Goal: Information Seeking & Learning: Check status

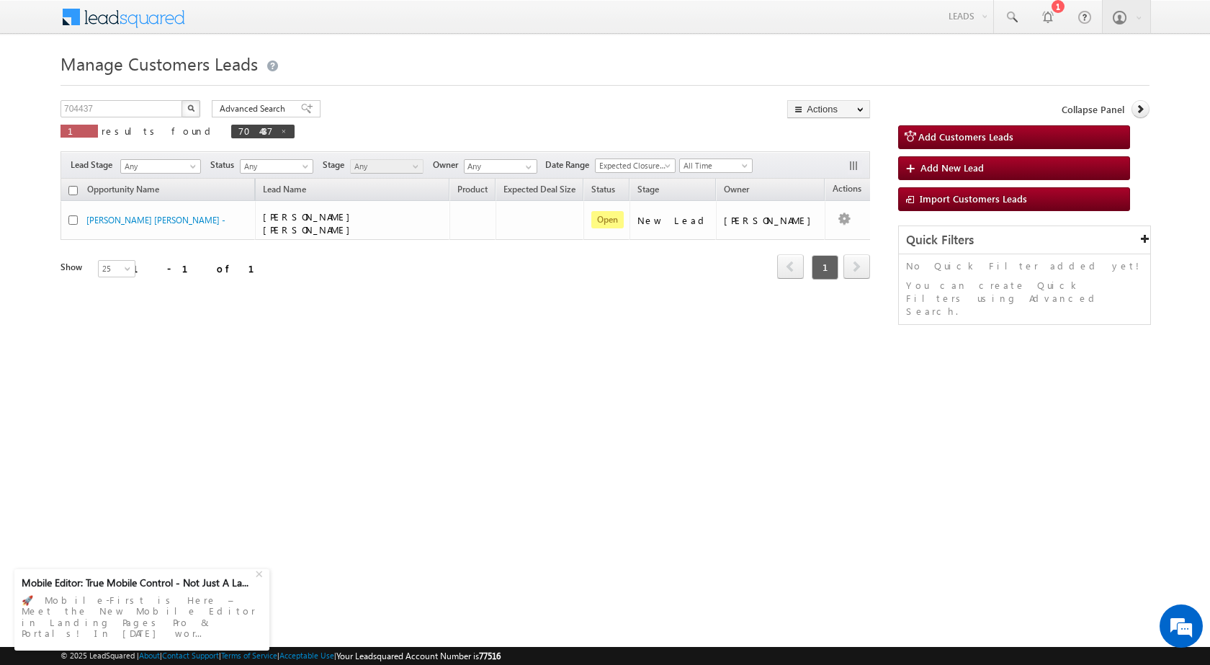
click at [341, 303] on div "Opportunity Name Lead Name Product Expected Deal Size Status Stage Owner Action…" at bounding box center [466, 249] width 810 height 140
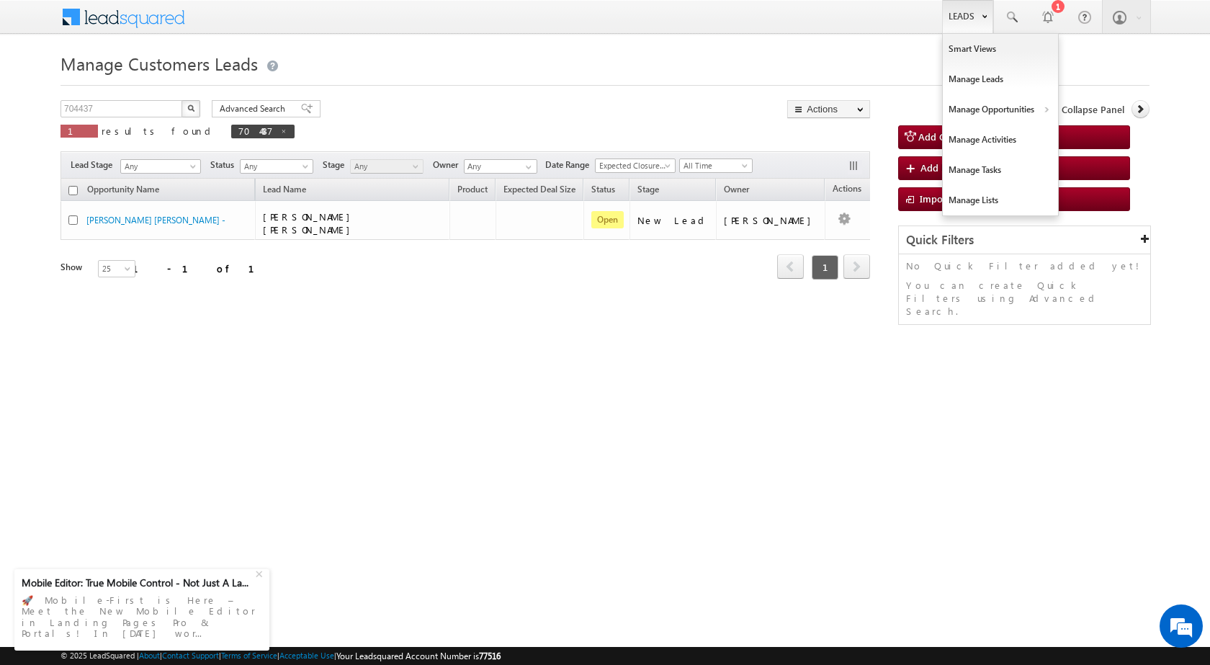
click at [976, 24] on link "Leads" at bounding box center [967, 16] width 51 height 33
click at [1070, 138] on link "Customers Leads" at bounding box center [1126, 140] width 132 height 30
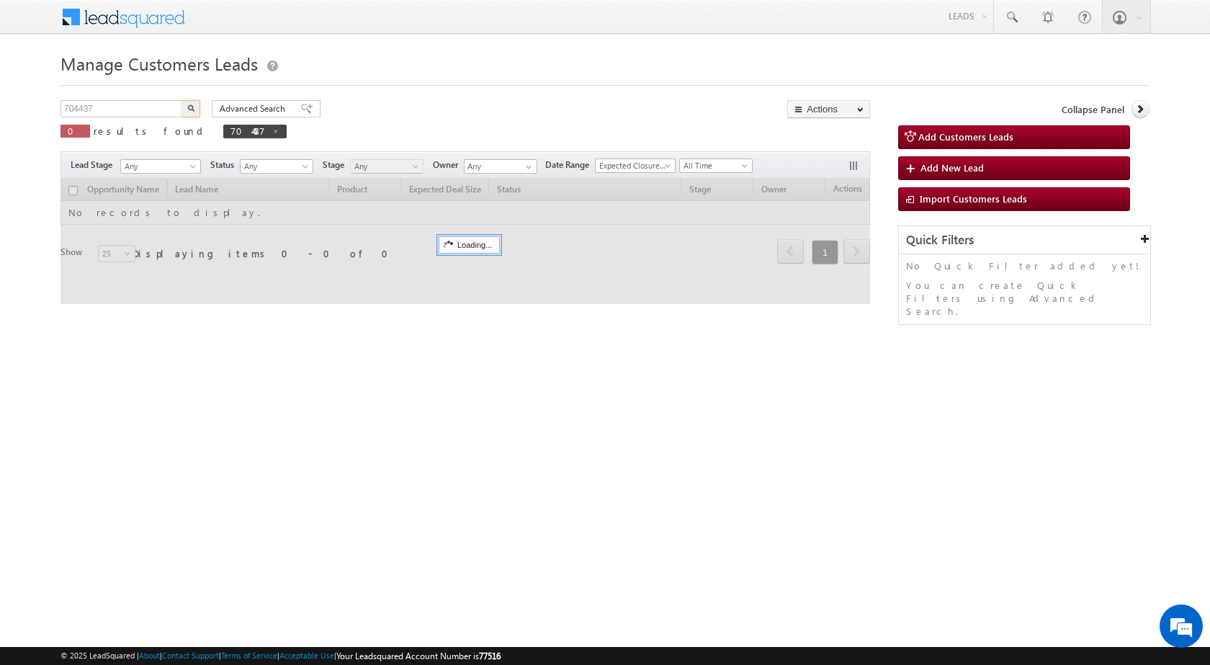
click at [107, 111] on input "704437" at bounding box center [122, 108] width 123 height 17
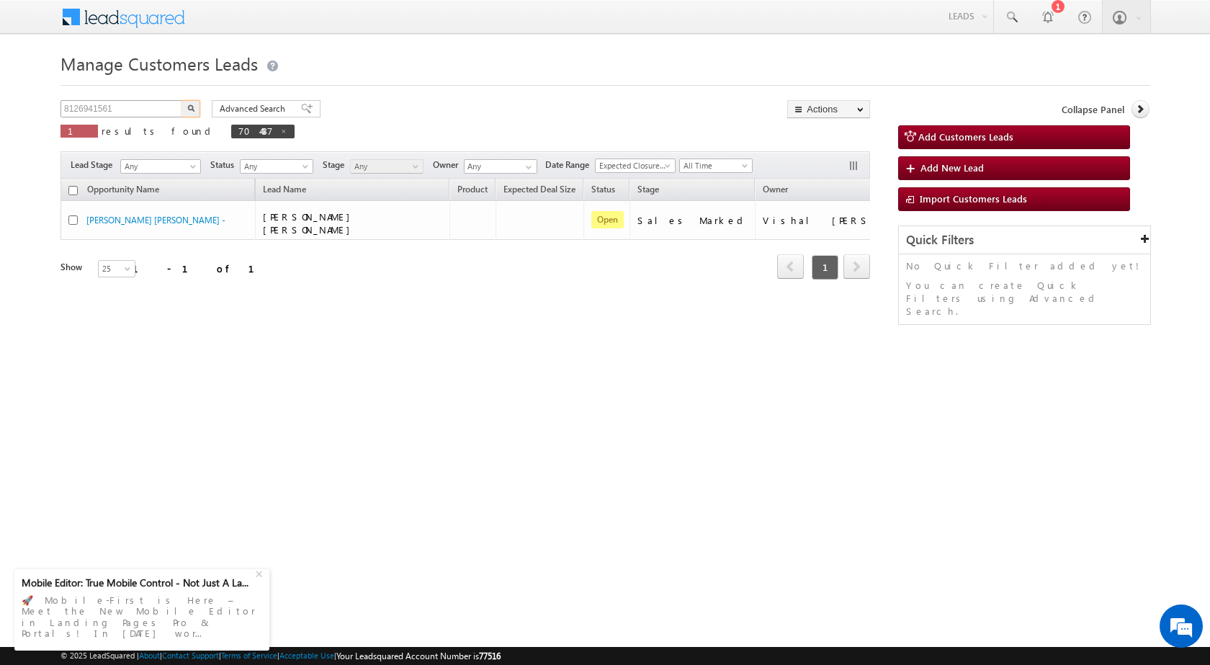
click at [154, 109] on input "8126941561" at bounding box center [122, 108] width 123 height 17
paste input "H4RR00000501433"
click at [192, 106] on img "button" at bounding box center [190, 107] width 7 height 7
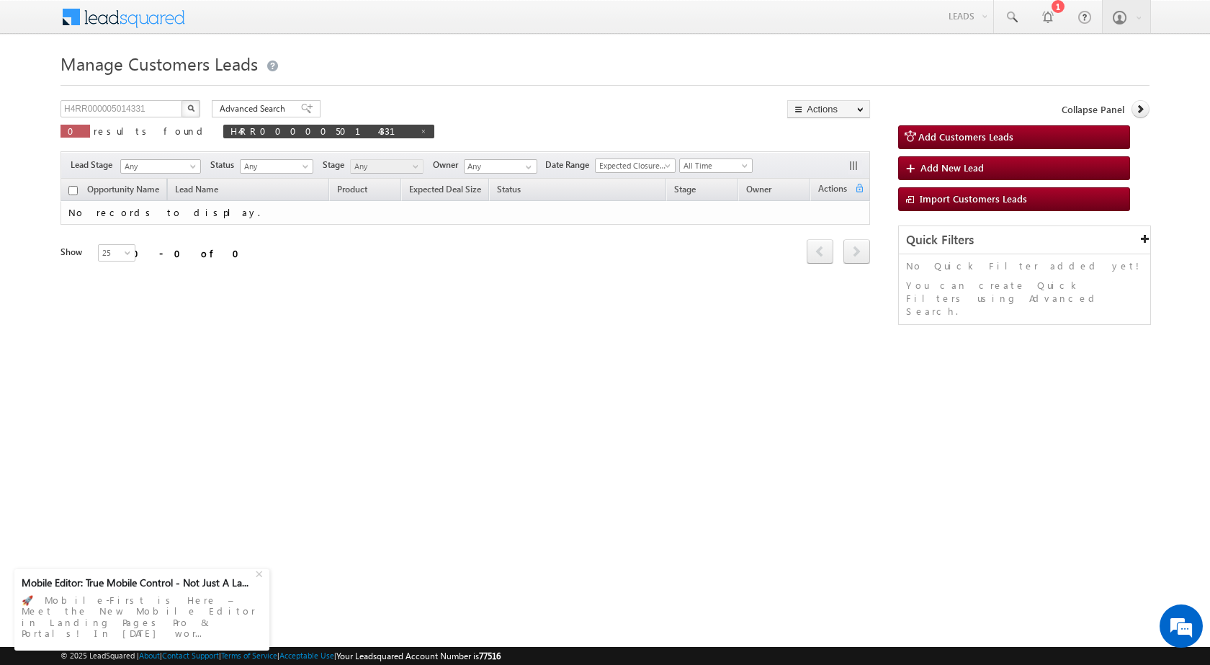
click at [240, 397] on div "Manage Customers Leads H4RR000005014331 X 0 results found H4RR000005014331 Adva…" at bounding box center [605, 228] width 1089 height 360
click at [148, 112] on input "H4RR000005014331" at bounding box center [122, 108] width 123 height 17
paste input "567149"
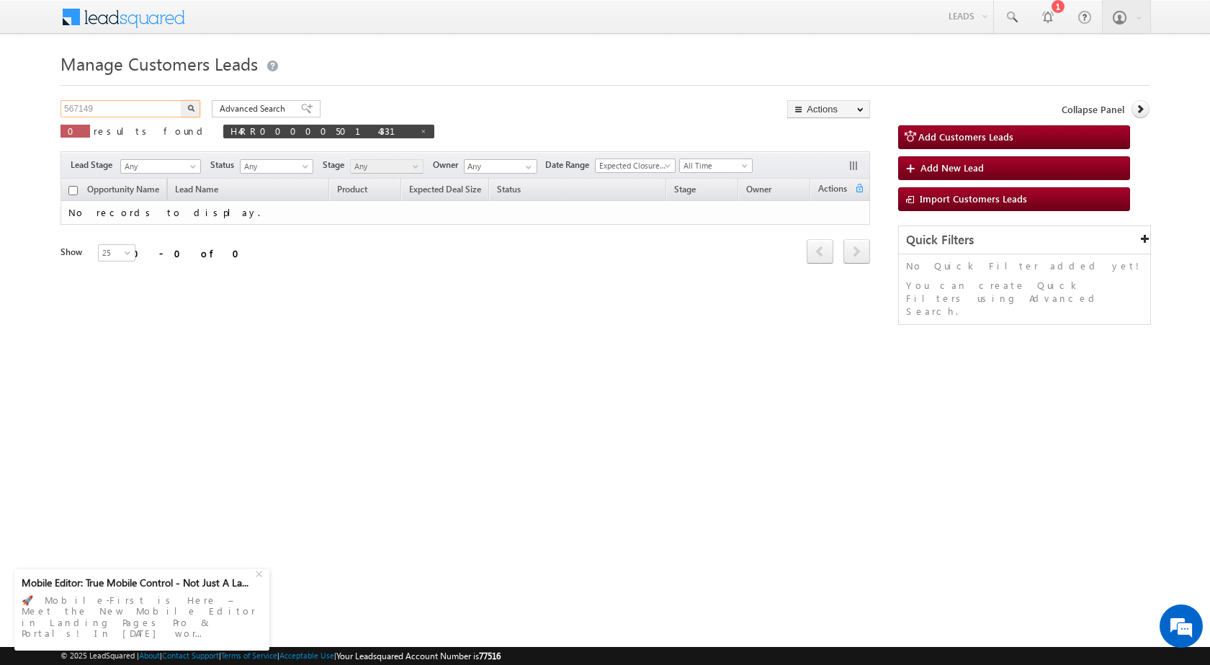
type input "567149"
click at [195, 110] on button "button" at bounding box center [191, 108] width 19 height 17
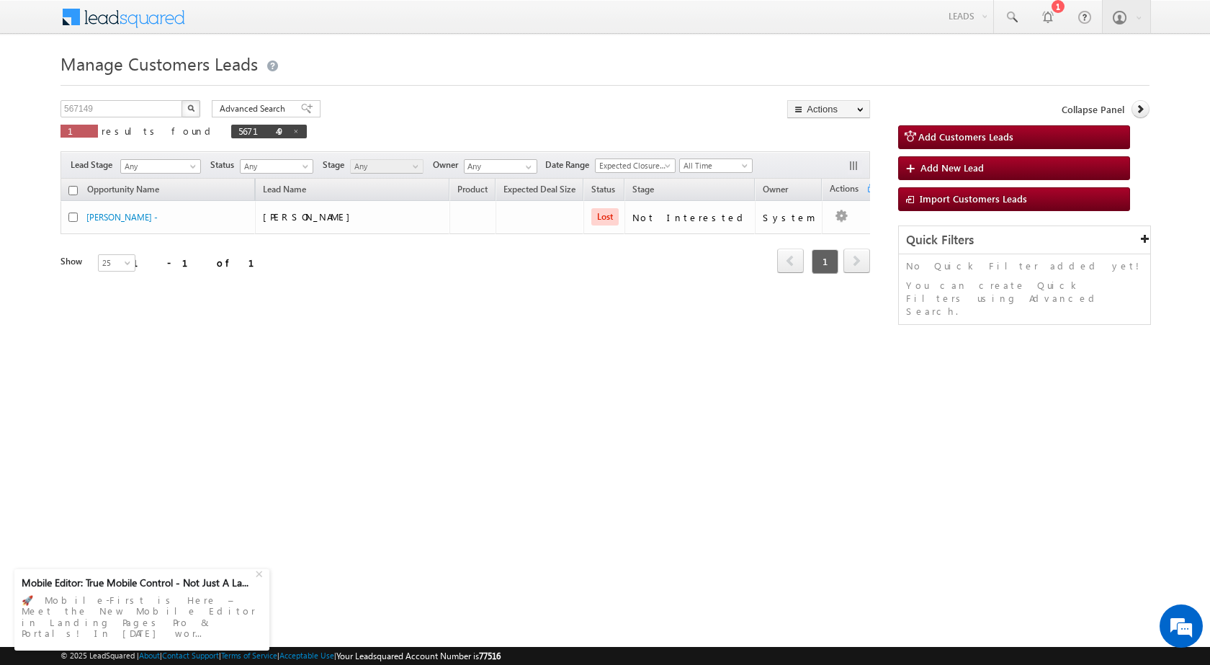
click at [539, 445] on html "Menu Surbhi Dhadve sitar a5@ks erve." at bounding box center [605, 222] width 1210 height 445
click at [296, 347] on div "Manage Customers Leads 567149 X 1 results found 567149 Advanced Search Advanced…" at bounding box center [605, 228] width 1089 height 360
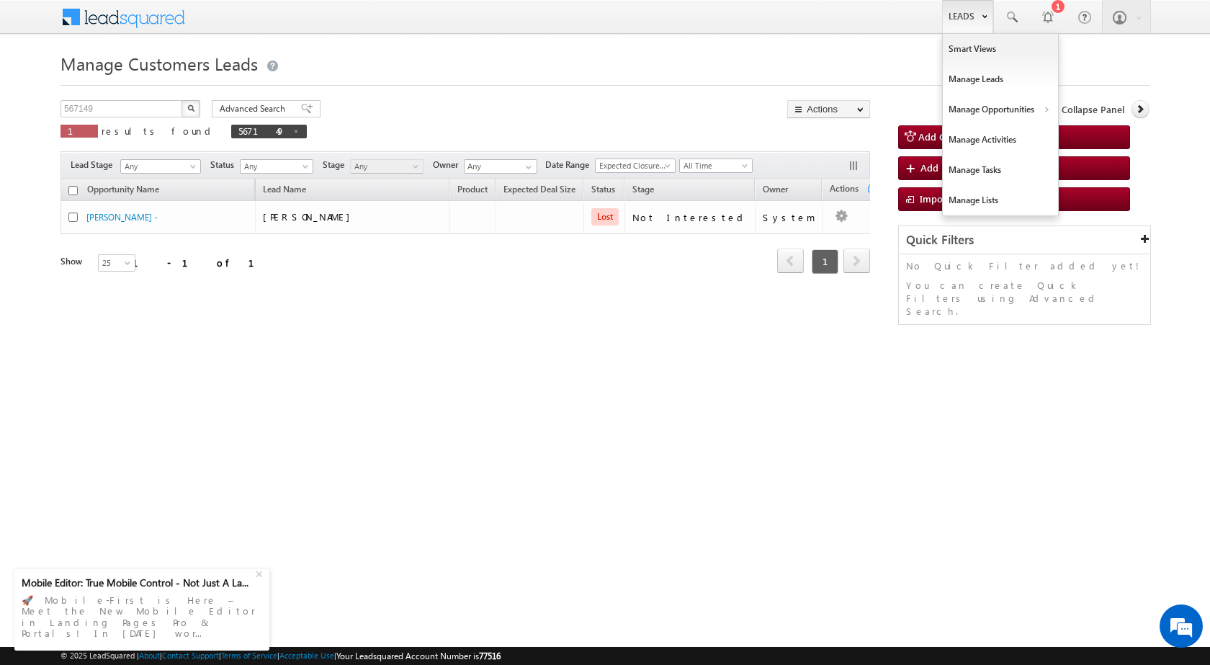
click at [958, 20] on link "Leads" at bounding box center [967, 16] width 51 height 33
click at [1094, 148] on link "Customers Leads" at bounding box center [1126, 140] width 132 height 30
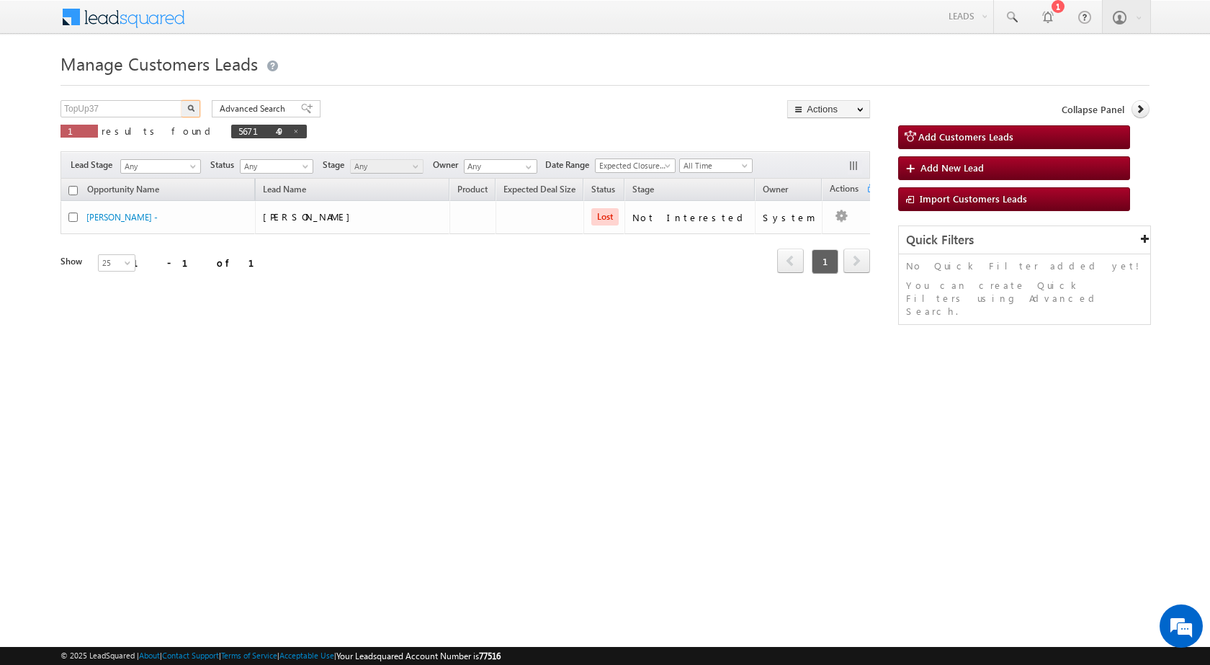
type input "TopUp37"
click at [193, 107] on img "button" at bounding box center [190, 107] width 7 height 7
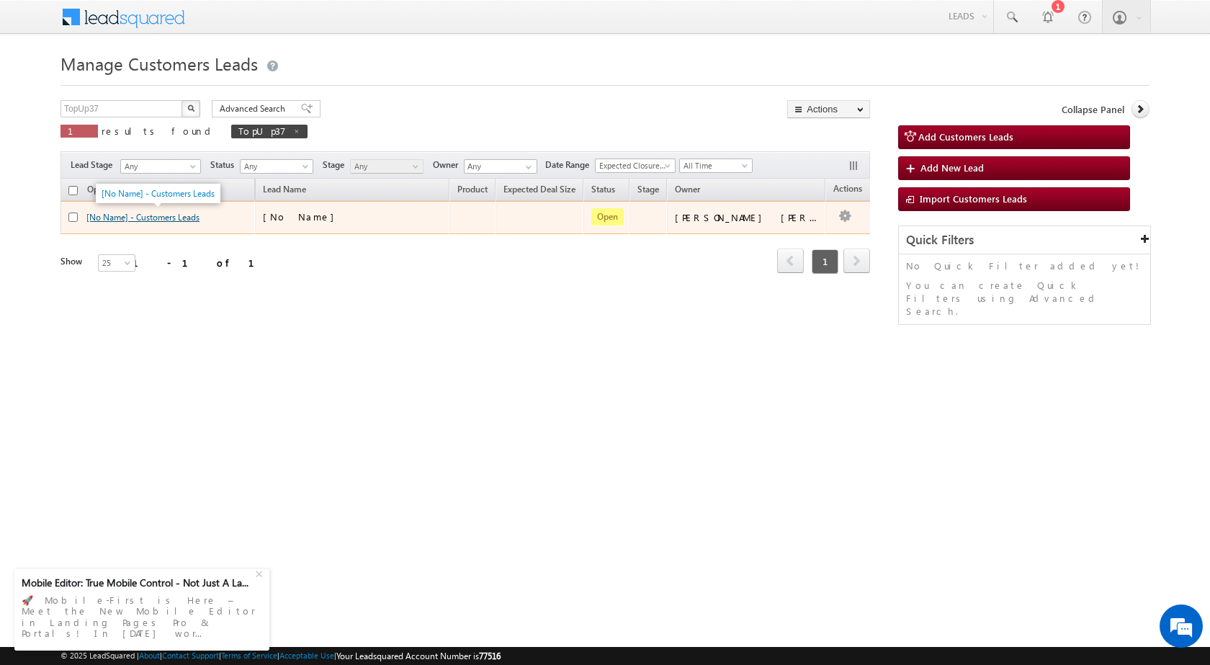
click at [183, 218] on link "[No Name] - Customers Leads" at bounding box center [142, 217] width 113 height 11
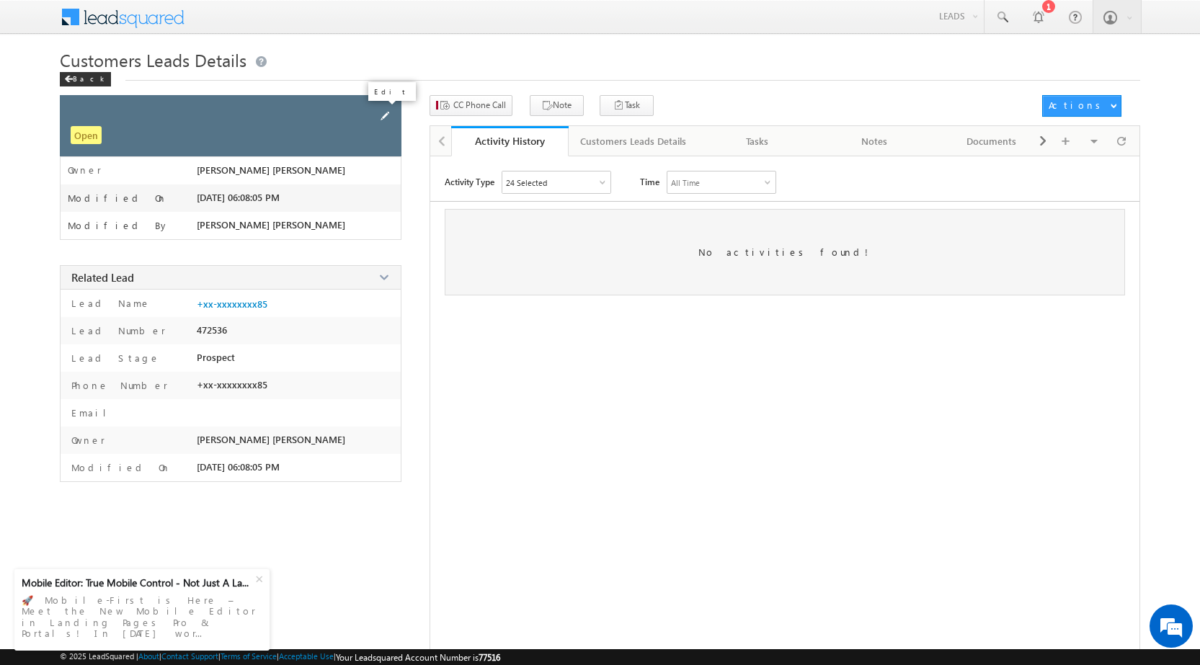
click at [382, 112] on span at bounding box center [385, 116] width 16 height 16
click at [259, 108] on div at bounding box center [212, 112] width 282 height 12
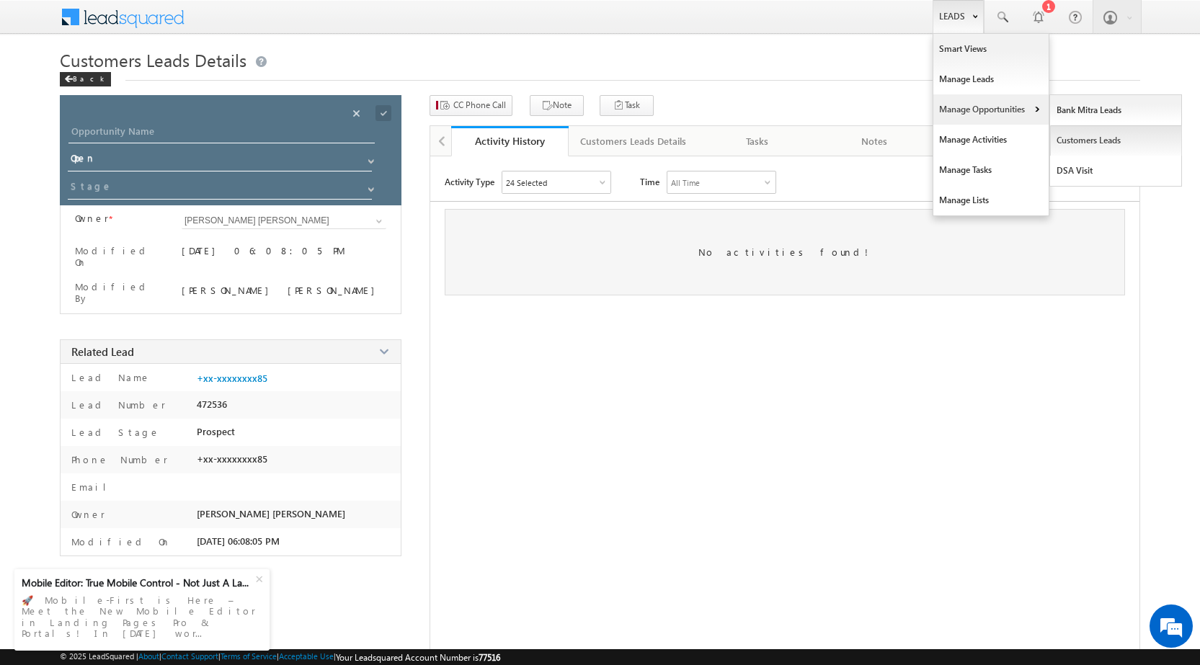
click at [1084, 144] on link "Customers Leads" at bounding box center [1116, 140] width 132 height 30
